Goal: Task Accomplishment & Management: Manage account settings

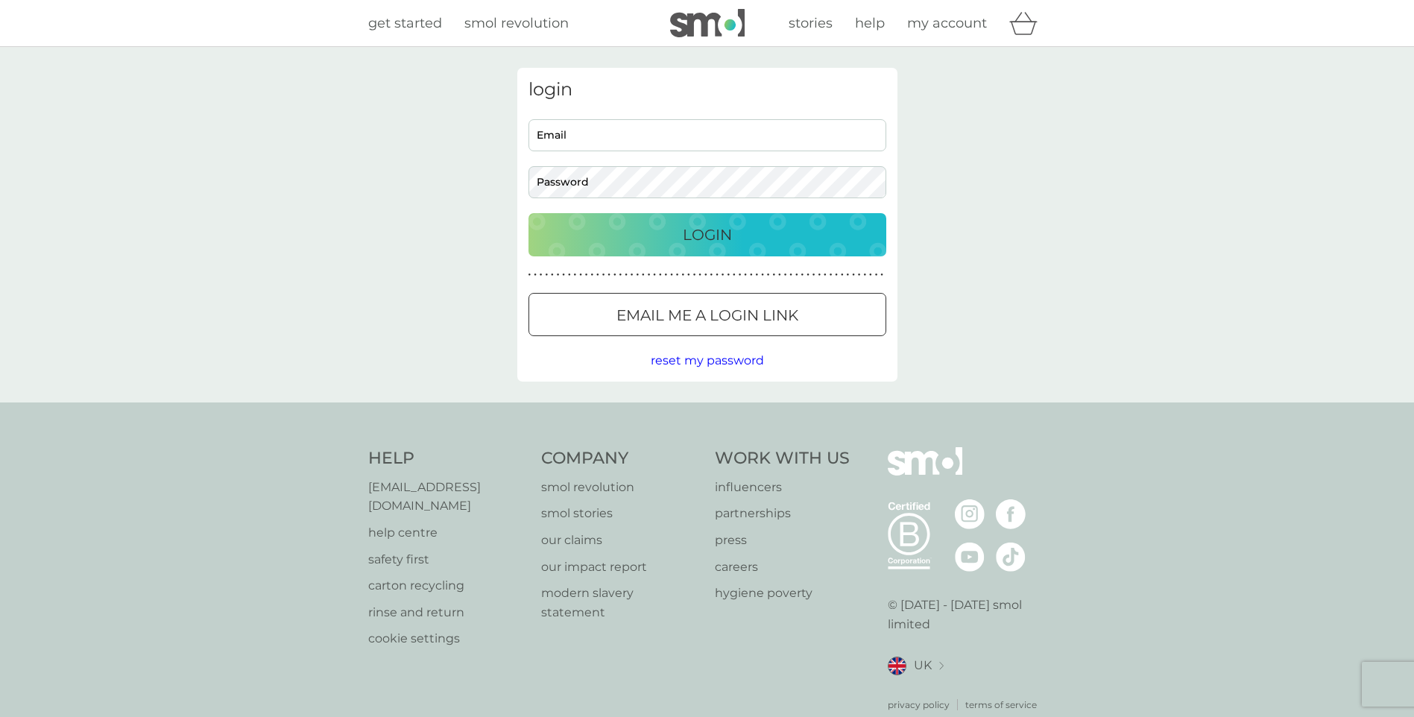
type input "ericapl227@gmail.com"
click at [727, 241] on p "Login" at bounding box center [707, 235] width 49 height 24
